Goal: Information Seeking & Learning: Check status

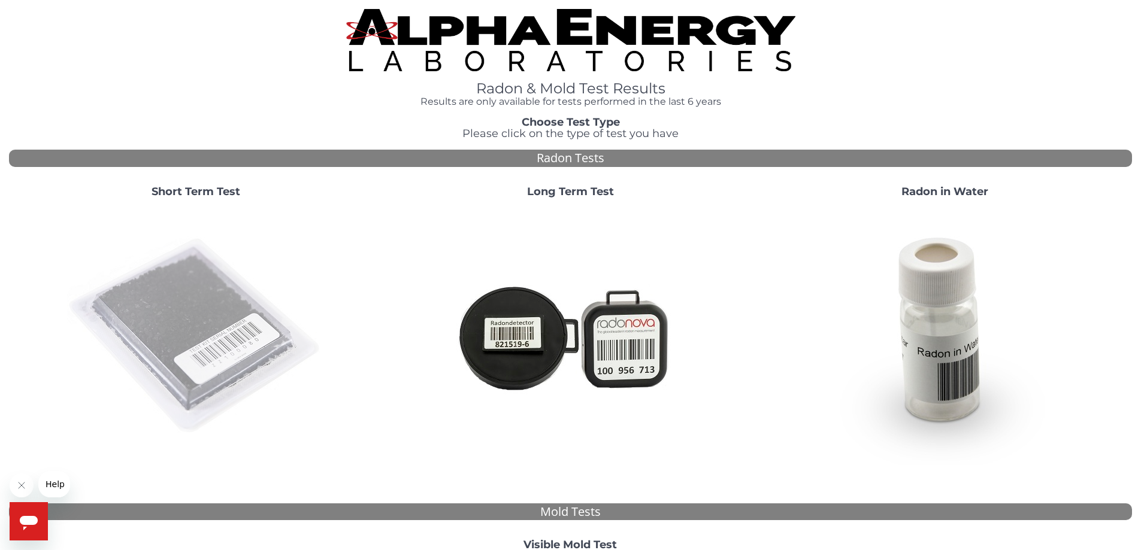
click at [190, 280] on img at bounding box center [195, 336] width 257 height 257
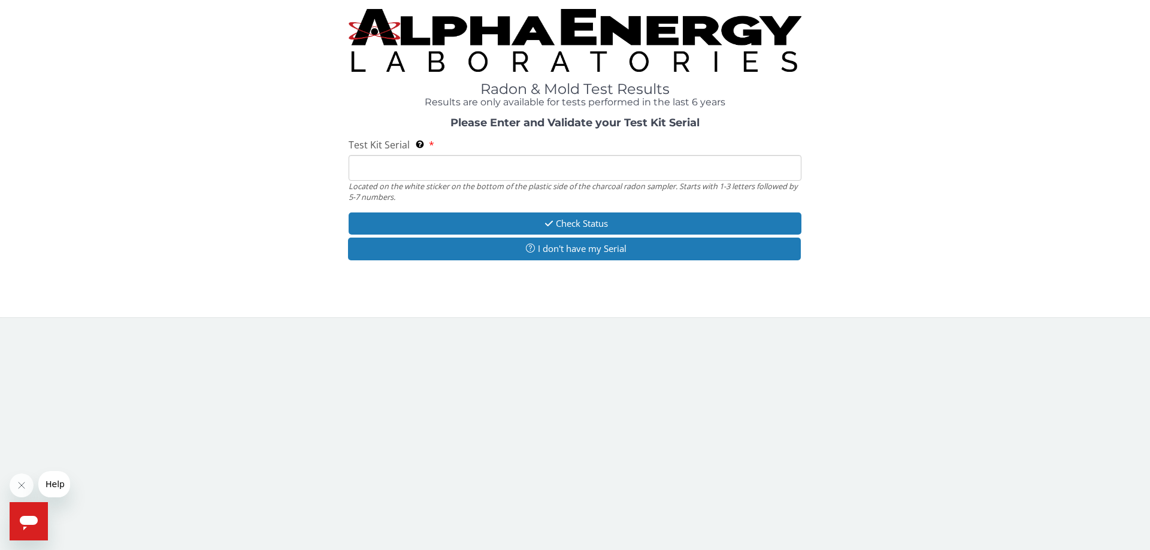
click at [577, 175] on input "Test Kit Serial Located on the white sticker on the bottom of the plastic side …" at bounding box center [574, 168] width 453 height 26
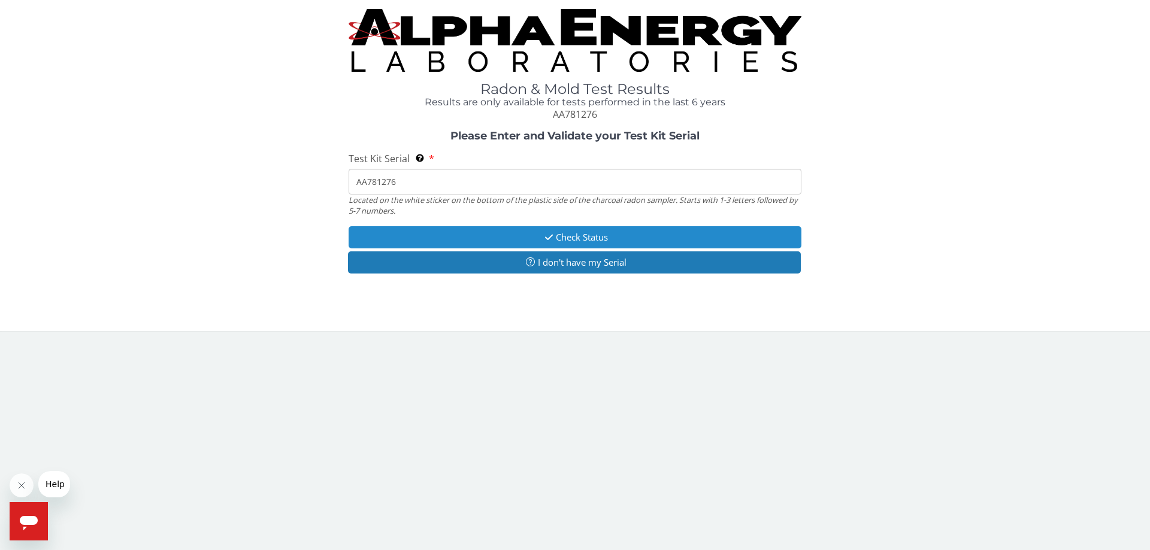
type input "AA781276"
click at [599, 228] on button "Check Status" at bounding box center [574, 237] width 453 height 22
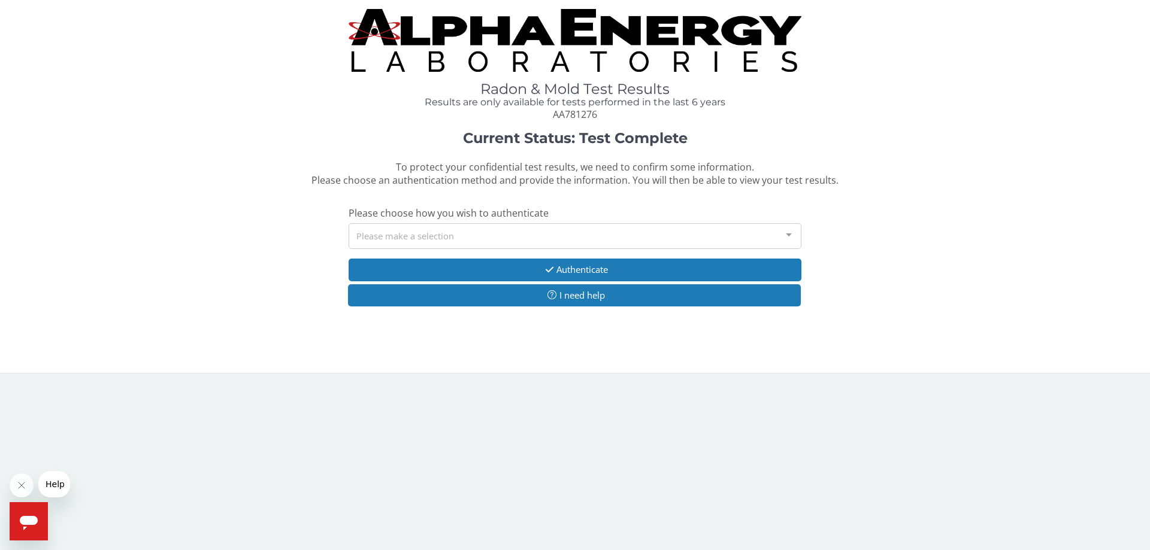
click at [475, 239] on div "Please make a selection" at bounding box center [574, 236] width 453 height 26
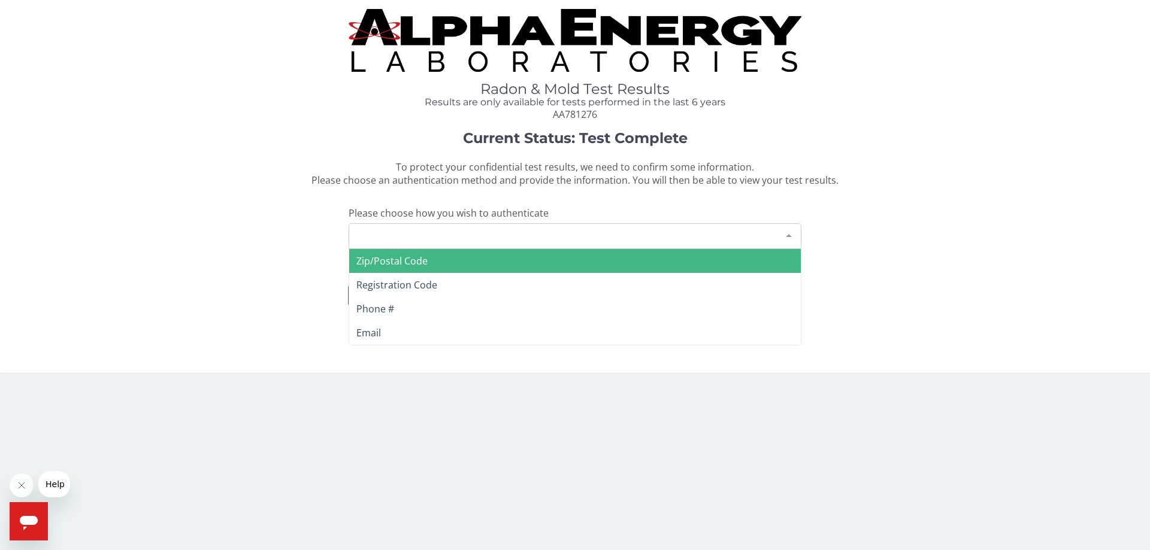
click at [434, 262] on span "Zip/Postal Code" at bounding box center [574, 261] width 451 height 24
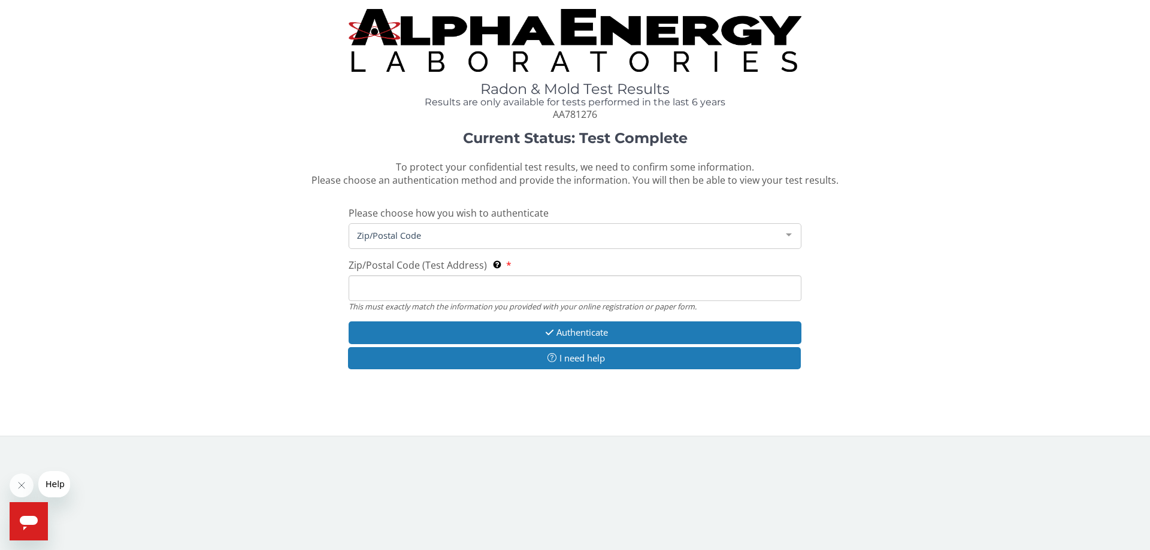
click at [399, 288] on input "Zip/Postal Code (Test Address) This must exactly match the information you prov…" at bounding box center [574, 288] width 453 height 26
type input "28806"
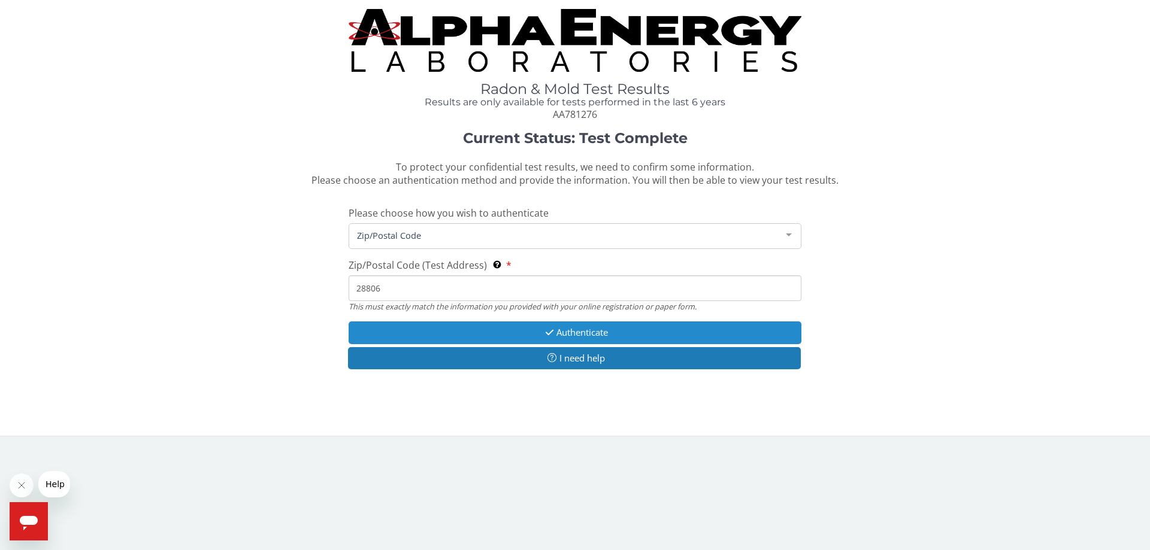
click at [517, 328] on button "Authenticate" at bounding box center [574, 333] width 453 height 22
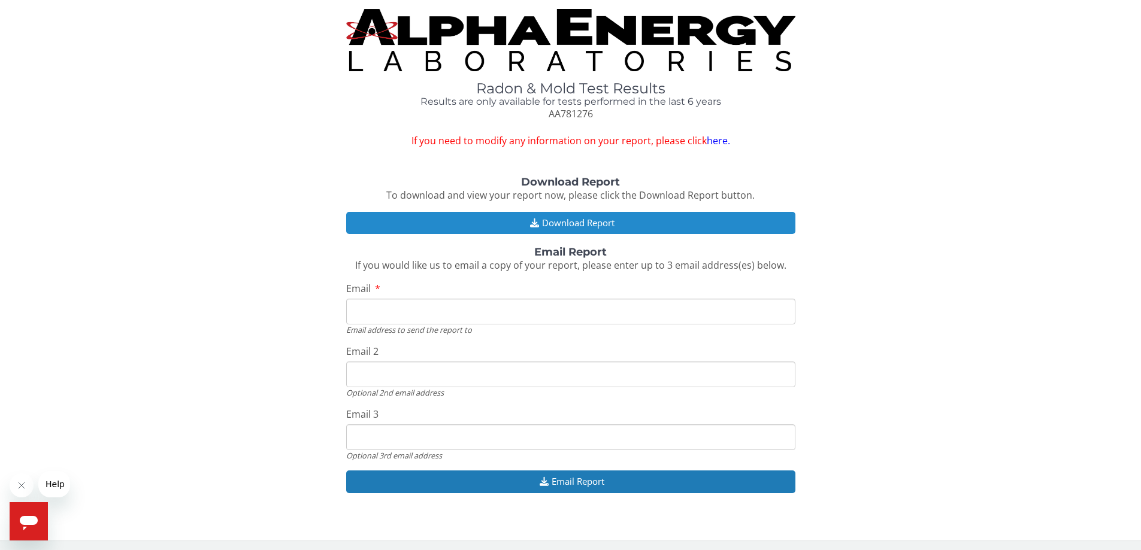
click at [573, 225] on button "Download Report" at bounding box center [570, 223] width 449 height 22
